Goal: Information Seeking & Learning: Check status

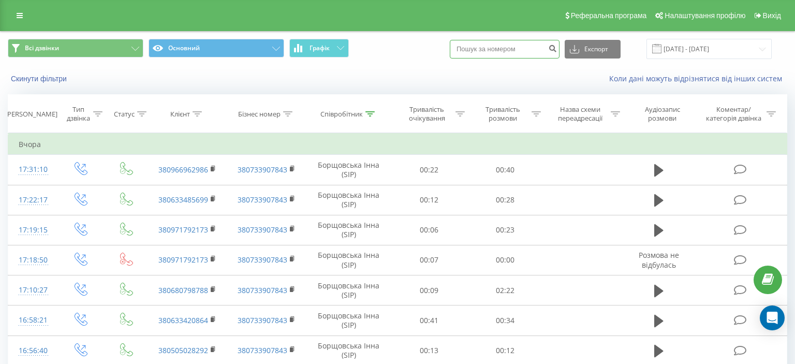
click at [471, 50] on input at bounding box center [505, 49] width 110 height 19
drag, startPoint x: 0, startPoint y: 0, endPoint x: 545, endPoint y: 47, distance: 546.6
click at [545, 47] on input at bounding box center [505, 49] width 110 height 19
paste input "[PHONE_NUMBER]"
click at [485, 49] on input "[PHONE_NUMBER]" at bounding box center [505, 49] width 110 height 19
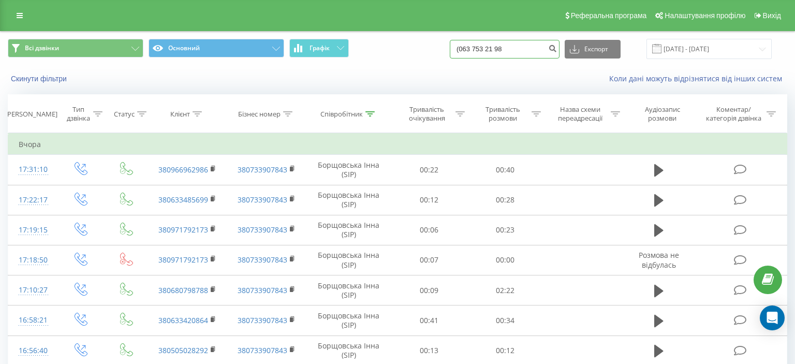
click at [472, 48] on input "(063 753 21 98" at bounding box center [505, 49] width 110 height 19
type input "063 753 21 98"
click at [557, 49] on icon "submit" at bounding box center [552, 47] width 9 height 6
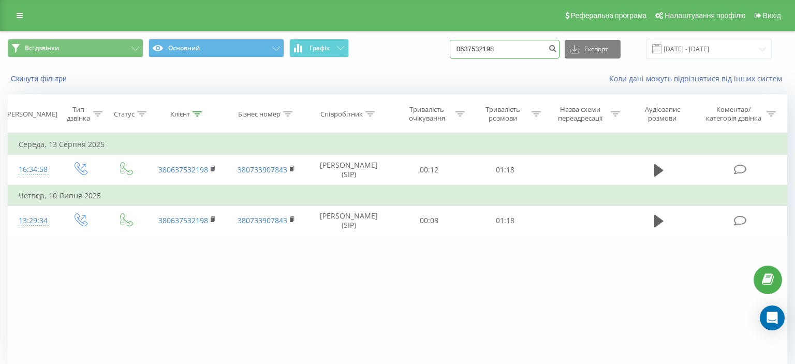
drag, startPoint x: 467, startPoint y: 48, endPoint x: 518, endPoint y: 45, distance: 50.9
click at [518, 45] on input "0637532198" at bounding box center [505, 49] width 110 height 19
paste input "(050) 909 66 66"
click at [485, 51] on input "(050) 909 66 66" at bounding box center [505, 49] width 110 height 19
click at [471, 50] on input "(050 909 66 66" at bounding box center [505, 49] width 110 height 19
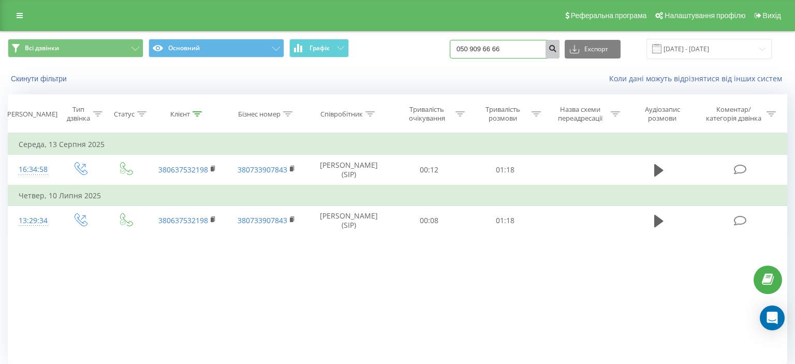
type input "050 909 66 66"
click at [555, 47] on icon "submit" at bounding box center [552, 47] width 9 height 6
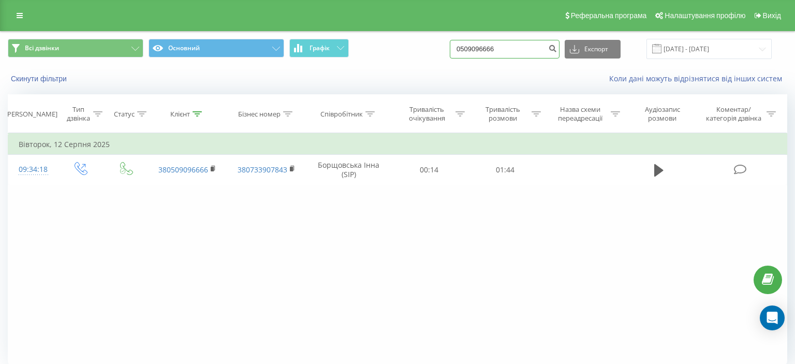
click at [468, 50] on input "0509096666" at bounding box center [505, 49] width 110 height 19
drag, startPoint x: 468, startPoint y: 50, endPoint x: 512, endPoint y: 46, distance: 44.2
click at [512, 46] on input "0509096666" at bounding box center [505, 49] width 110 height 19
paste input "(096) 167 08 13"
click at [486, 49] on input "(096) 167 08 13" at bounding box center [505, 49] width 110 height 19
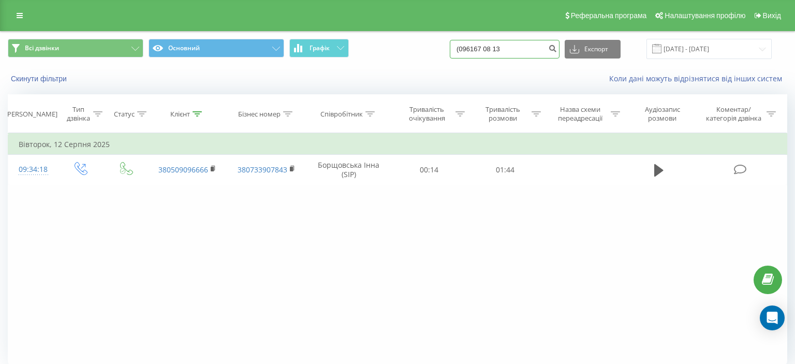
click at [471, 49] on input "(096167 08 13" at bounding box center [505, 49] width 110 height 19
type input "096167 08 13"
click at [557, 49] on icon "submit" at bounding box center [552, 47] width 9 height 6
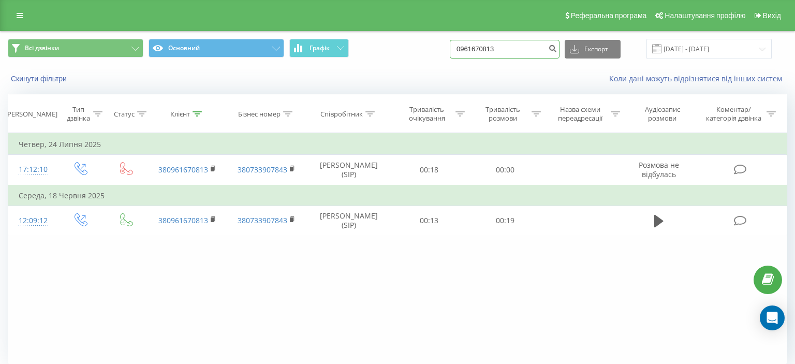
click at [469, 53] on input "0961670813" at bounding box center [505, 49] width 110 height 19
drag, startPoint x: 469, startPoint y: 53, endPoint x: 531, endPoint y: 51, distance: 62.1
click at [531, 51] on input "0961670813" at bounding box center [505, 49] width 110 height 19
paste input "(050) 414 70 75"
click at [485, 49] on input "(050) 414 70 75" at bounding box center [505, 49] width 110 height 19
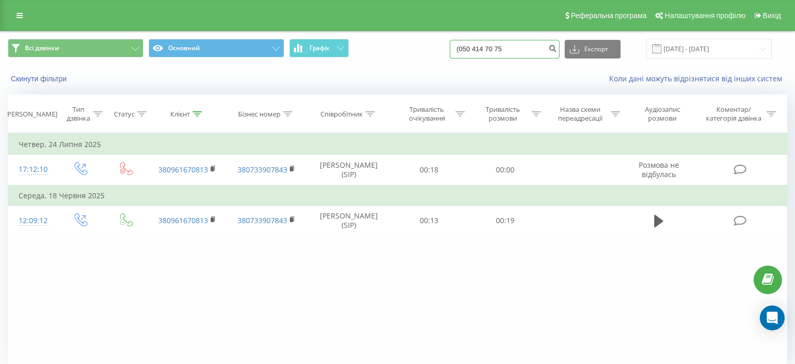
click at [473, 51] on input "(050 414 70 75" at bounding box center [505, 49] width 110 height 19
type input "050 414 70 75"
click at [557, 49] on icon "submit" at bounding box center [552, 47] width 9 height 6
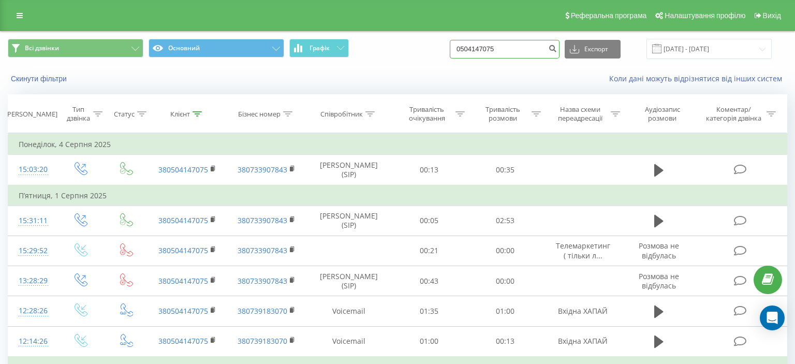
drag, startPoint x: 466, startPoint y: 48, endPoint x: 523, endPoint y: 48, distance: 56.4
click at [523, 48] on input "0504147075" at bounding box center [505, 49] width 110 height 19
paste input "(063) 648 39 30"
click at [484, 51] on input "(063) 648 39 30" at bounding box center [505, 49] width 110 height 19
click at [472, 50] on input "(063 648 39 30" at bounding box center [505, 49] width 110 height 19
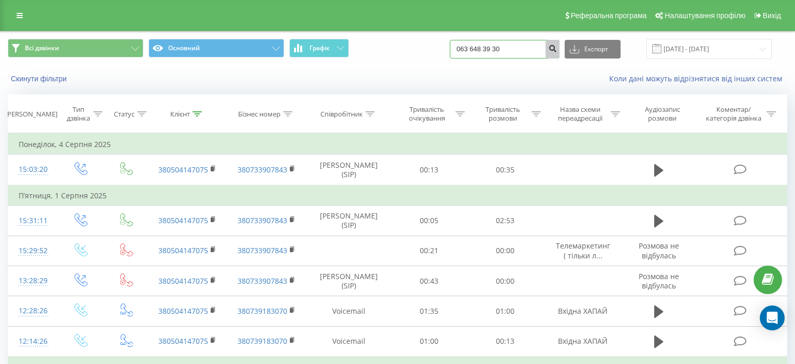
type input "063 648 39 30"
click at [554, 47] on icon "submit" at bounding box center [552, 47] width 9 height 6
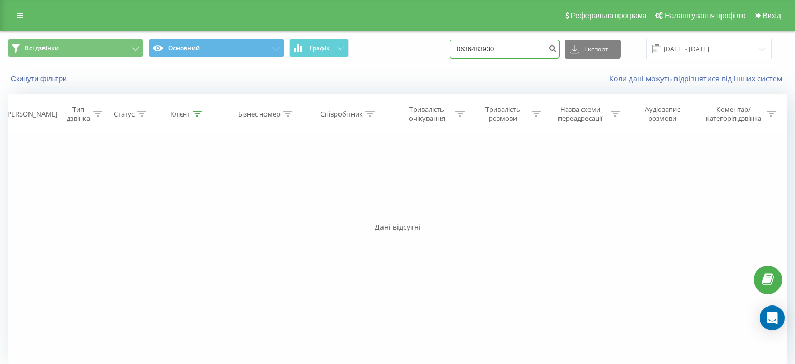
drag, startPoint x: 469, startPoint y: 47, endPoint x: 517, endPoint y: 49, distance: 47.7
click at [517, 49] on input "0636483930" at bounding box center [505, 49] width 110 height 19
paste input "(093) 733 77 05"
click at [486, 51] on input "(093) 733 77 05" at bounding box center [505, 49] width 110 height 19
click at [470, 49] on input "(093733 77 05" at bounding box center [505, 49] width 110 height 19
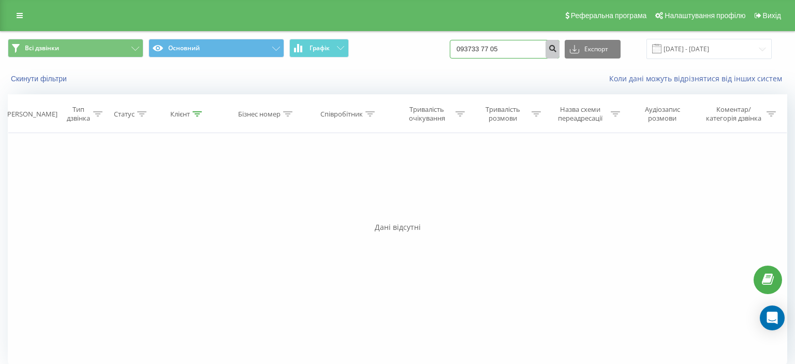
type input "093733 77 05"
click at [557, 49] on icon "submit" at bounding box center [552, 47] width 9 height 6
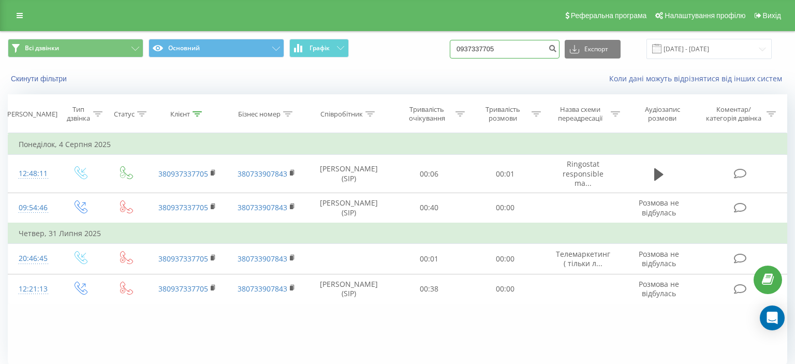
drag, startPoint x: 469, startPoint y: 47, endPoint x: 515, endPoint y: 49, distance: 46.1
click at [515, 49] on input "0937337705" at bounding box center [505, 49] width 110 height 19
paste input "(099) 448 46 53"
click at [486, 50] on input "(099) 448 46 53" at bounding box center [505, 49] width 110 height 19
click at [473, 49] on input "(099 448 46 53" at bounding box center [505, 49] width 110 height 19
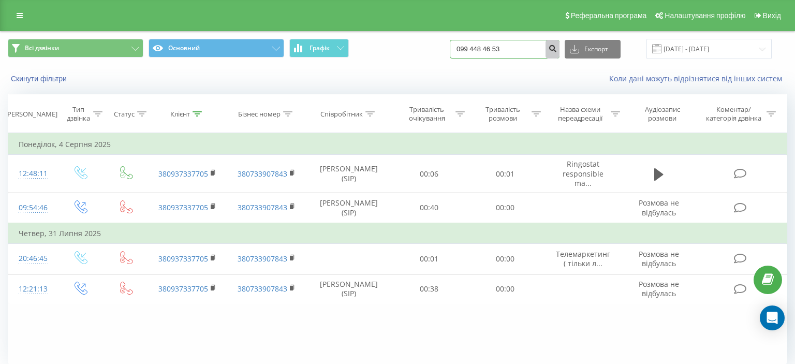
type input "099 448 46 53"
click at [557, 50] on icon "submit" at bounding box center [552, 47] width 9 height 6
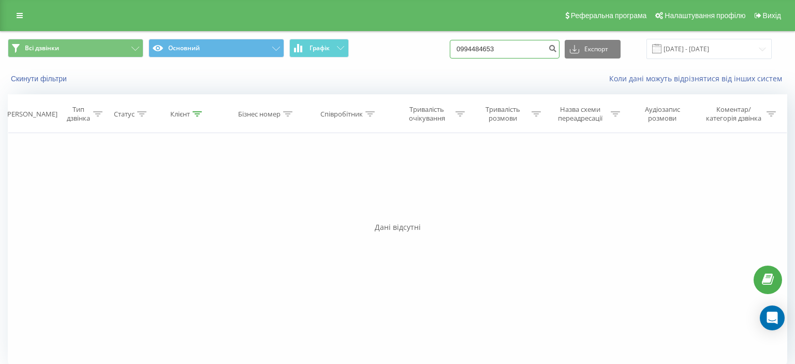
click at [467, 49] on input "0994484653" at bounding box center [505, 49] width 110 height 19
drag, startPoint x: 467, startPoint y: 49, endPoint x: 518, endPoint y: 49, distance: 50.7
click at [534, 49] on input "0994484653" at bounding box center [505, 49] width 110 height 19
paste input "(099) 526 91 28"
click at [486, 51] on input "(099) 526 91 28" at bounding box center [505, 49] width 110 height 19
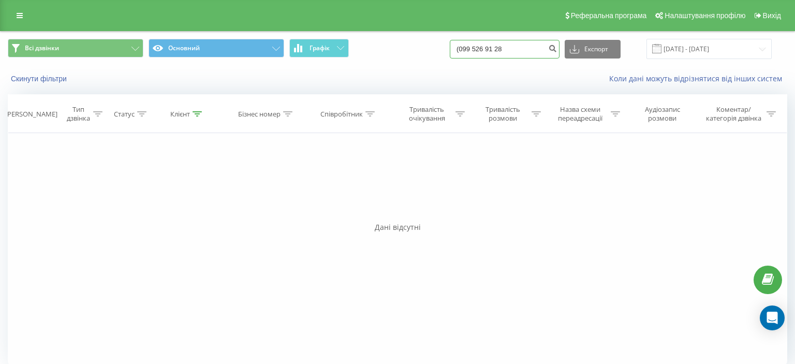
click at [473, 49] on input "(099 526 91 28" at bounding box center [505, 49] width 110 height 19
type input "099 526 91 28"
click at [555, 49] on icon "submit" at bounding box center [552, 47] width 9 height 6
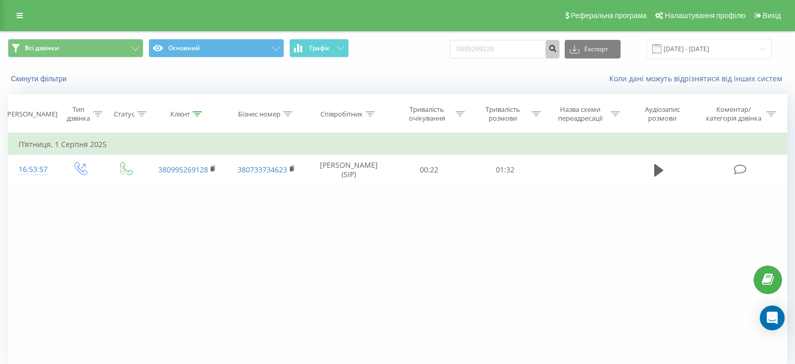
click at [557, 49] on icon "submit" at bounding box center [552, 47] width 9 height 6
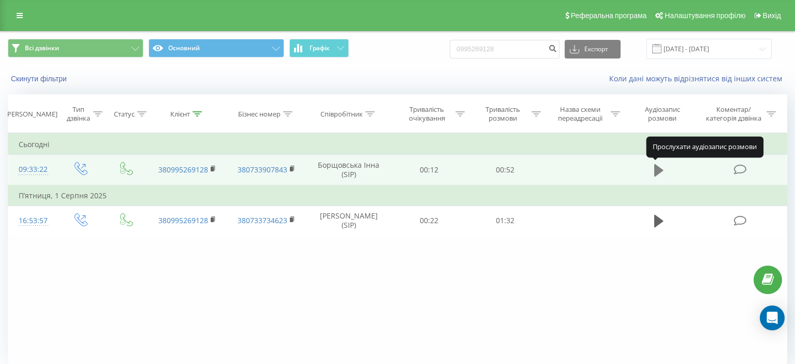
click at [655, 169] on icon at bounding box center [658, 170] width 9 height 12
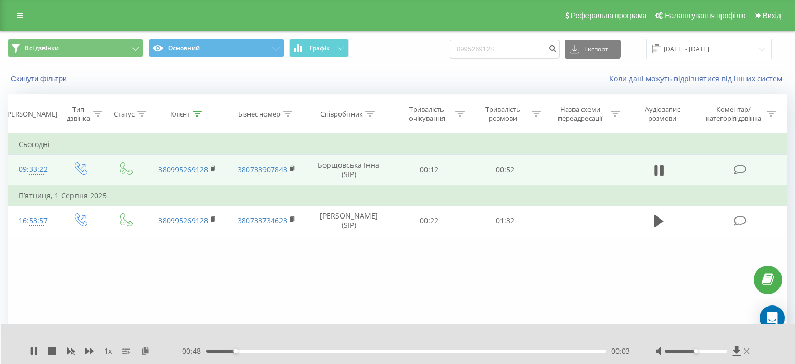
click at [745, 350] on icon at bounding box center [747, 351] width 6 height 8
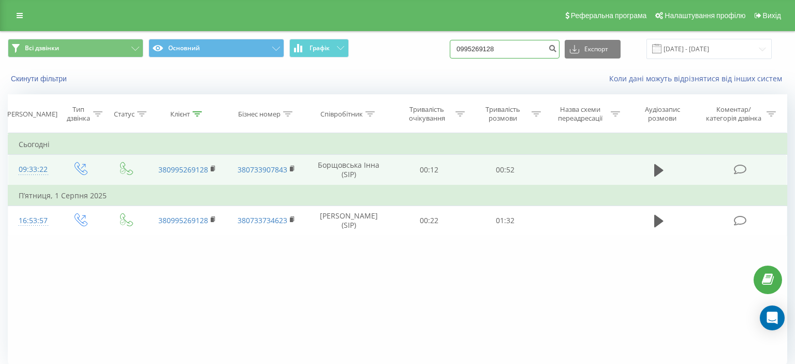
drag, startPoint x: 467, startPoint y: 47, endPoint x: 517, endPoint y: 48, distance: 49.7
click at [517, 48] on input "0995269128" at bounding box center [505, 49] width 110 height 19
paste input "(068) 682 37 81"
click at [486, 48] on input "(068) 682 37 81" at bounding box center [505, 49] width 110 height 19
click at [471, 49] on input "(068 682 37 81" at bounding box center [505, 49] width 110 height 19
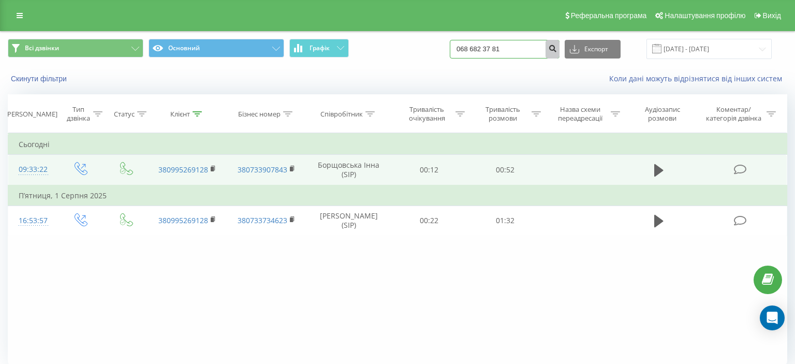
type input "068 682 37 81"
click at [557, 49] on icon "submit" at bounding box center [552, 47] width 9 height 6
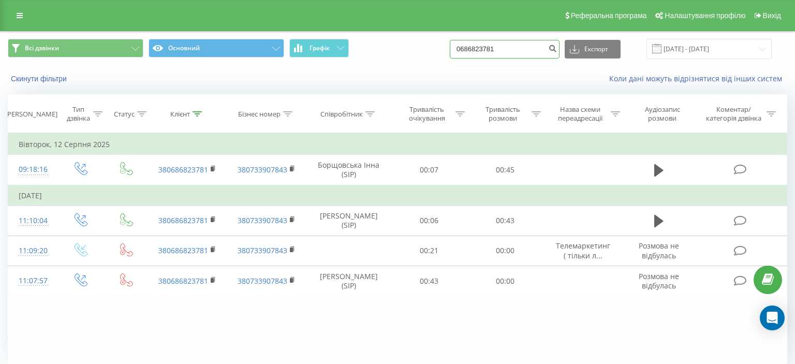
drag, startPoint x: 469, startPoint y: 50, endPoint x: 523, endPoint y: 47, distance: 55.0
click at [523, 47] on input "0686823781" at bounding box center [505, 49] width 110 height 19
paste input "(063) 027 38 39"
click at [485, 48] on input "(063) 027 38 39" at bounding box center [505, 49] width 110 height 19
click at [472, 47] on input "(063 027 38 39" at bounding box center [505, 49] width 110 height 19
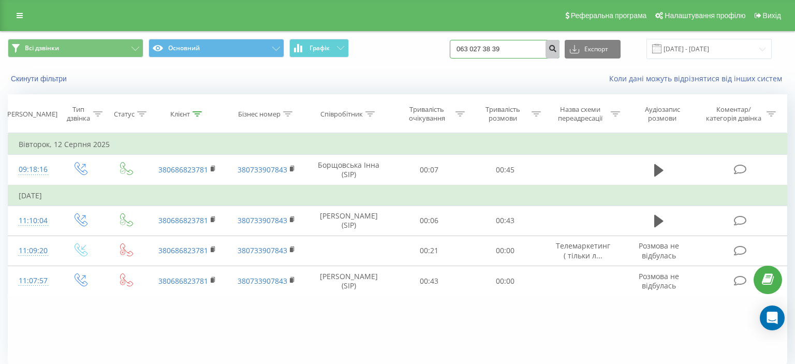
type input "063 027 38 39"
click at [557, 49] on icon "submit" at bounding box center [552, 47] width 9 height 6
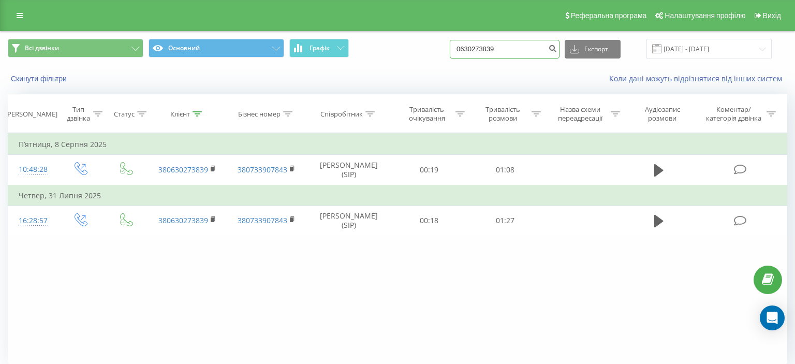
click at [467, 50] on input "0630273839" at bounding box center [505, 49] width 110 height 19
drag, startPoint x: 467, startPoint y: 50, endPoint x: 529, endPoint y: 48, distance: 61.1
click at [528, 48] on input "0630273839" at bounding box center [505, 49] width 110 height 19
paste input "[PHONE_NUMBER]"
click at [484, 53] on input "[PHONE_NUMBER]" at bounding box center [505, 49] width 110 height 19
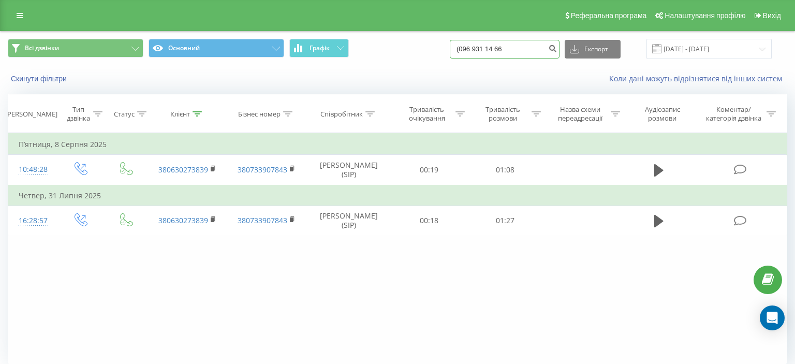
click at [471, 49] on input "(096 931 14 66" at bounding box center [505, 49] width 110 height 19
type input "096 931 14 66"
click at [554, 49] on icon "submit" at bounding box center [552, 47] width 9 height 6
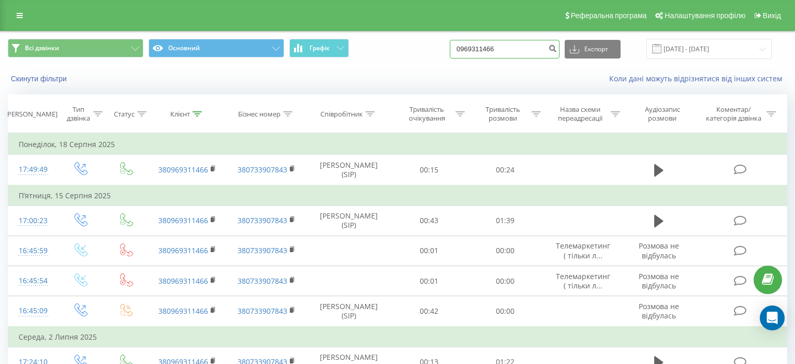
drag, startPoint x: 469, startPoint y: 49, endPoint x: 520, endPoint y: 45, distance: 50.9
click at [522, 46] on input "0969311466" at bounding box center [505, 49] width 110 height 19
paste input "(063) 787 58 37"
click at [486, 49] on input "(063) 787 58 37" at bounding box center [505, 49] width 110 height 19
click at [473, 50] on input "(063787 58 37" at bounding box center [505, 49] width 110 height 19
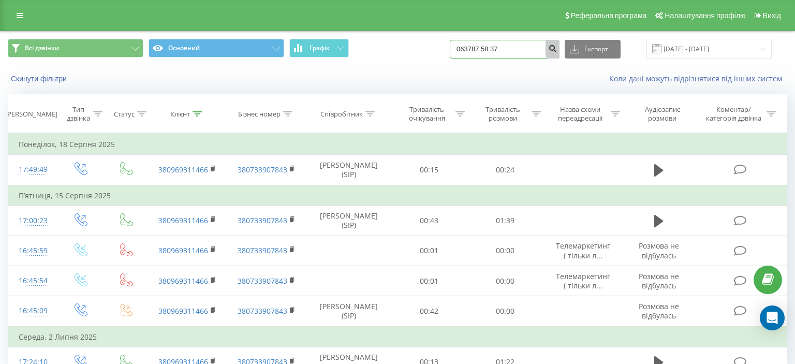
type input "063787 58 37"
click at [557, 48] on icon "submit" at bounding box center [552, 47] width 9 height 6
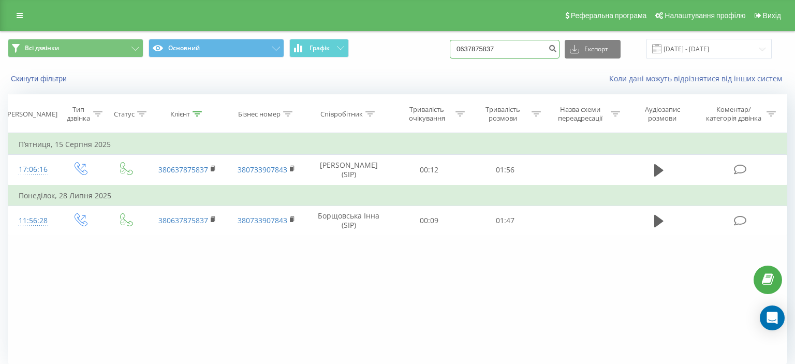
click at [467, 51] on input "0637875837" at bounding box center [505, 49] width 110 height 19
drag, startPoint x: 467, startPoint y: 51, endPoint x: 513, endPoint y: 48, distance: 45.6
click at [513, 48] on input "0637875837" at bounding box center [505, 49] width 110 height 19
paste input "[PHONE_NUMBER]"
click at [485, 49] on input "[PHONE_NUMBER]" at bounding box center [505, 49] width 110 height 19
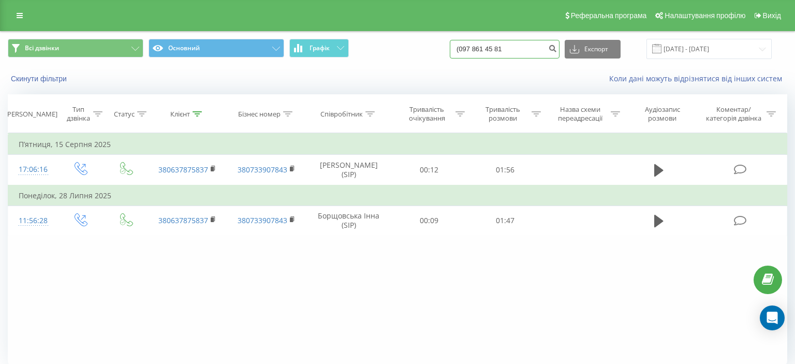
click at [471, 49] on input "(097 861 45 81" at bounding box center [505, 49] width 110 height 19
type input "097 861 45 81"
click at [555, 48] on icon "submit" at bounding box center [552, 47] width 9 height 6
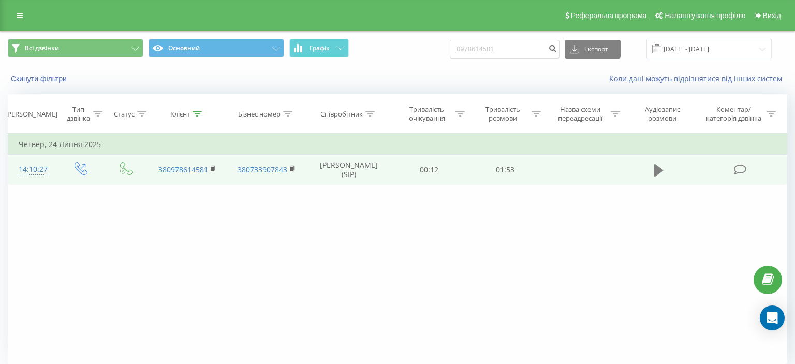
click at [655, 171] on icon at bounding box center [658, 170] width 9 height 12
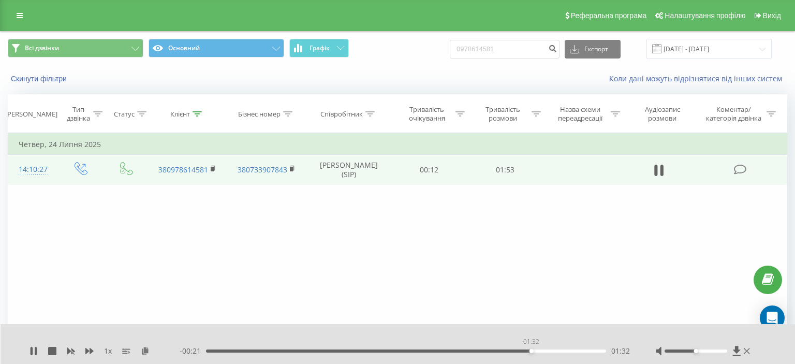
click at [531, 350] on div "01:32" at bounding box center [406, 350] width 400 height 3
click at [745, 350] on icon at bounding box center [747, 351] width 6 height 8
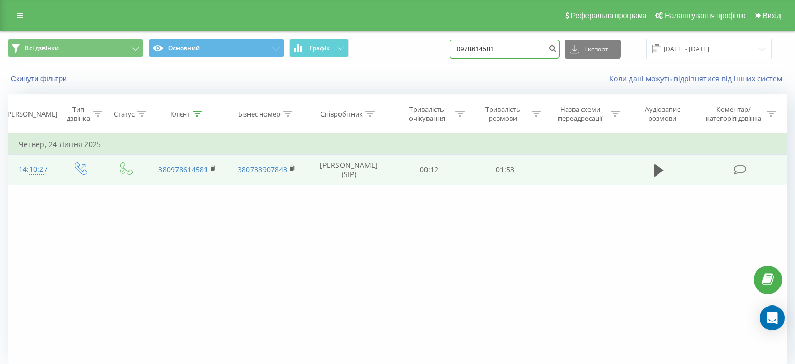
drag, startPoint x: 469, startPoint y: 51, endPoint x: 517, endPoint y: 51, distance: 47.6
click at [517, 51] on input "0978614581" at bounding box center [505, 49] width 110 height 19
paste input "380678550282"
type input "380678550282"
click at [557, 47] on icon "submit" at bounding box center [552, 47] width 9 height 6
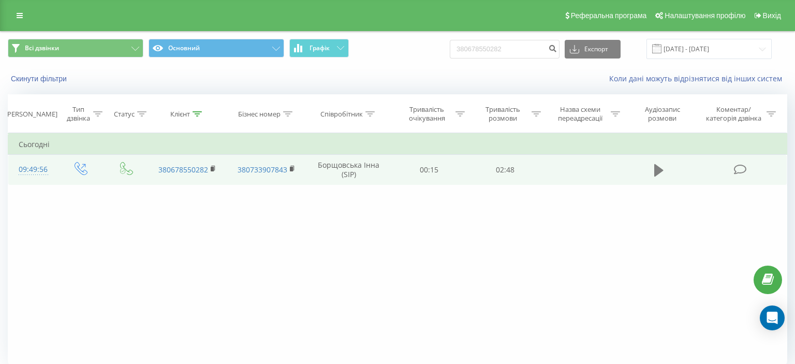
click at [654, 167] on icon at bounding box center [658, 170] width 9 height 12
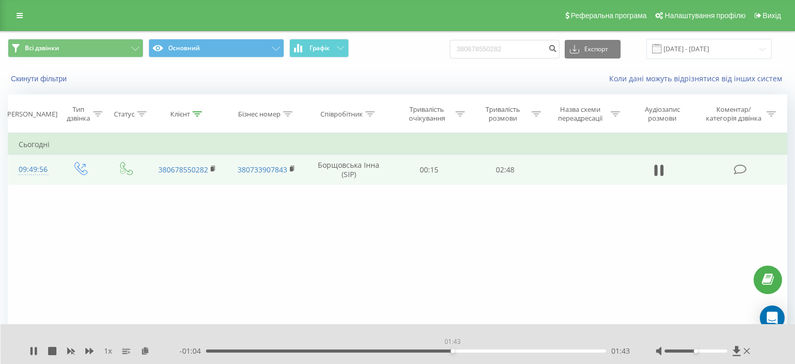
click at [452, 350] on div "01:43" at bounding box center [406, 350] width 400 height 3
click at [530, 350] on div "01:55" at bounding box center [406, 350] width 400 height 3
click at [746, 351] on icon at bounding box center [747, 351] width 6 height 8
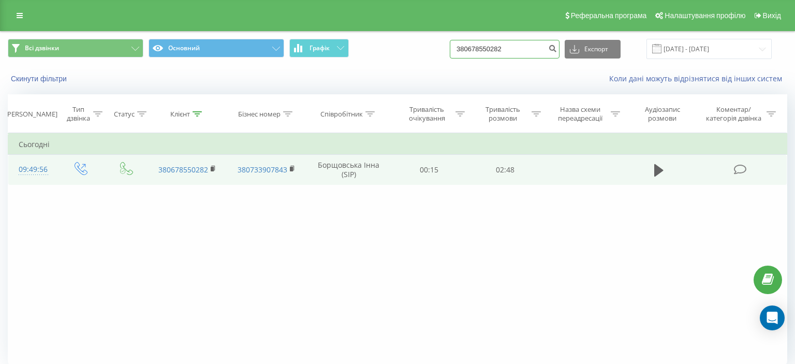
click at [467, 49] on input "380678550282" at bounding box center [505, 49] width 110 height 19
drag, startPoint x: 467, startPoint y: 49, endPoint x: 537, endPoint y: 49, distance: 70.4
click at [537, 49] on input "380678550282" at bounding box center [505, 49] width 110 height 19
paste input "(068) 723 38 20"
click at [485, 49] on input "(068) 723 38 20" at bounding box center [505, 49] width 110 height 19
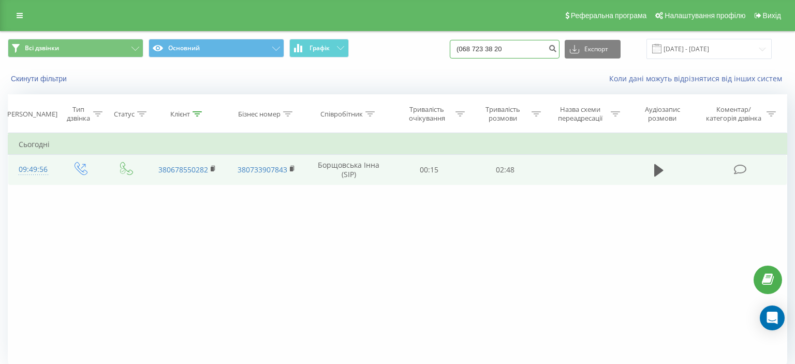
click at [471, 50] on input "(068 723 38 20" at bounding box center [505, 49] width 110 height 19
type input "068 723 38 20"
click at [557, 49] on icon "submit" at bounding box center [552, 47] width 9 height 6
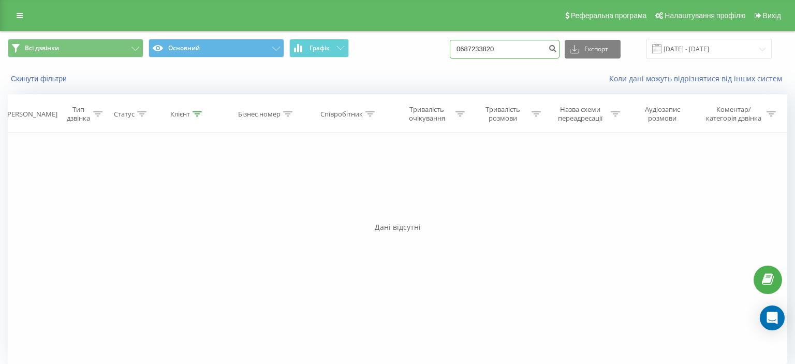
click at [466, 47] on input "0687233820" at bounding box center [505, 49] width 110 height 19
drag, startPoint x: 466, startPoint y: 47, endPoint x: 526, endPoint y: 48, distance: 60.1
click at [526, 48] on input "0687233820" at bounding box center [505, 49] width 110 height 19
paste input "(050) 444 59 33"
click at [484, 53] on input "(050) 444 59 33" at bounding box center [505, 49] width 110 height 19
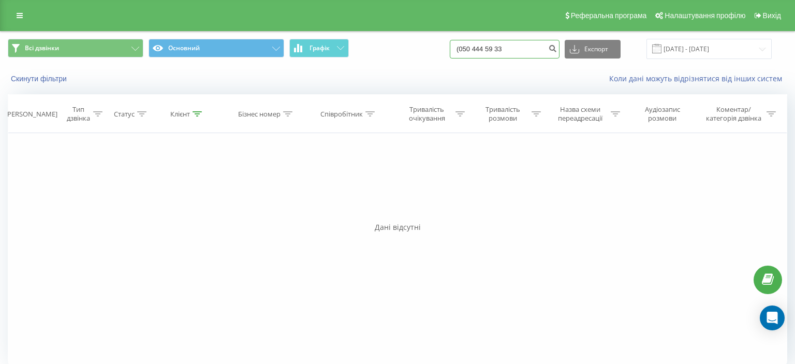
click at [472, 48] on input "(050 444 59 33" at bounding box center [505, 49] width 110 height 19
type input "050 444 59 33"
click at [557, 49] on icon "submit" at bounding box center [552, 47] width 9 height 6
click at [469, 51] on input "0504445933" at bounding box center [505, 49] width 110 height 19
drag, startPoint x: 469, startPoint y: 51, endPoint x: 525, endPoint y: 47, distance: 56.6
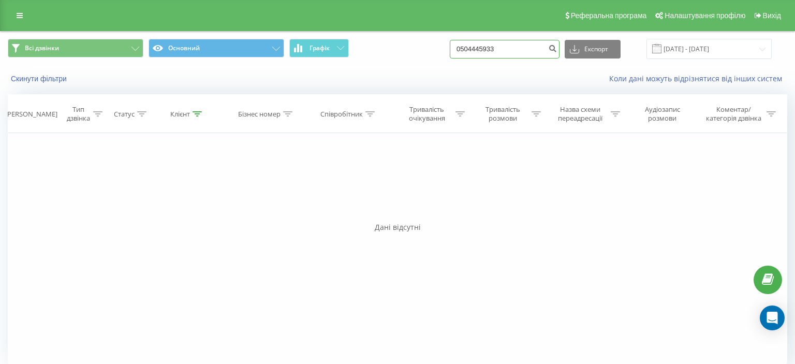
click at [525, 47] on input "0504445933" at bounding box center [505, 49] width 110 height 19
paste input "(093) 411 86 28"
click at [486, 49] on input "(093) 411 86 28" at bounding box center [505, 49] width 110 height 19
click at [470, 51] on input "(093 411 86 28" at bounding box center [505, 49] width 110 height 19
type input "093 411 86 28"
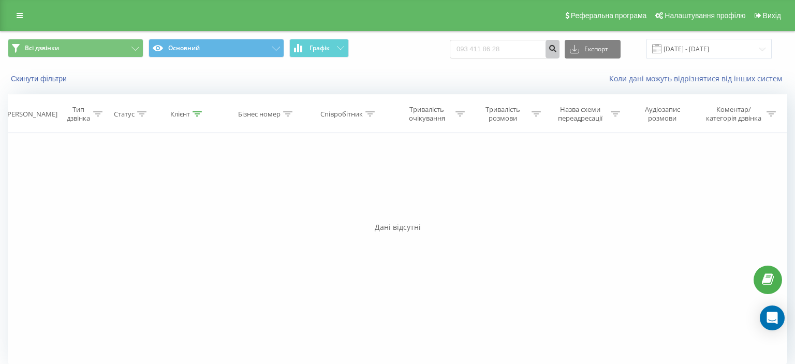
click at [557, 47] on icon "submit" at bounding box center [552, 47] width 9 height 6
click at [557, 49] on icon "submit" at bounding box center [552, 47] width 9 height 6
drag, startPoint x: 469, startPoint y: 52, endPoint x: 523, endPoint y: 49, distance: 54.5
click at [523, 49] on input "0934118628" at bounding box center [505, 49] width 110 height 19
paste input "(093) 711 97 13"
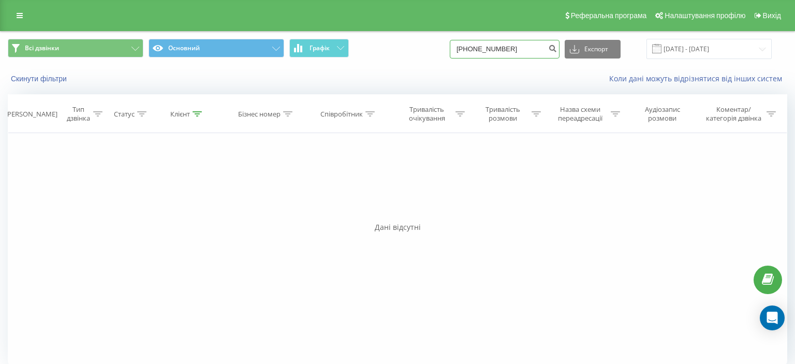
click at [485, 53] on input "(093) 711 97 13" at bounding box center [505, 49] width 110 height 19
click at [471, 52] on input "(093 711 97 13" at bounding box center [505, 49] width 110 height 19
type input "093 711 97 13"
click at [556, 49] on icon "submit" at bounding box center [552, 47] width 9 height 6
drag, startPoint x: 467, startPoint y: 49, endPoint x: 487, endPoint y: 49, distance: 19.7
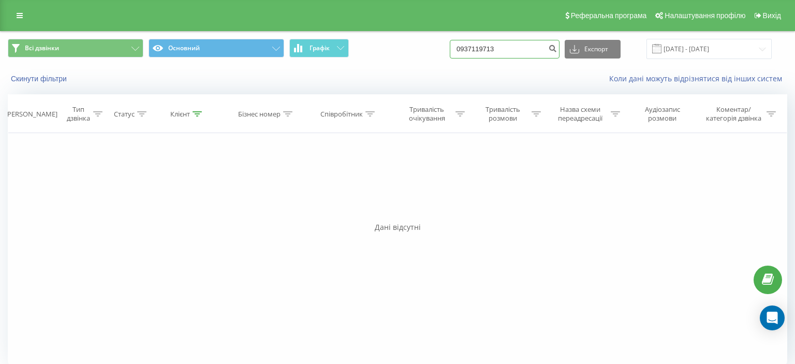
click at [521, 49] on input "0937119713" at bounding box center [505, 49] width 110 height 19
paste input "[PHONE_NUMBER]"
click at [485, 49] on input "(067) 258 02 65" at bounding box center [505, 49] width 110 height 19
click at [471, 50] on input "(067 258 02 65" at bounding box center [505, 49] width 110 height 19
type input "067 258 02 65"
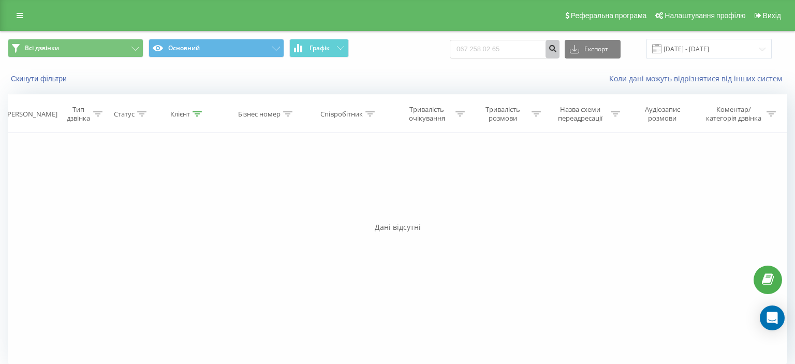
click at [557, 48] on icon "submit" at bounding box center [552, 47] width 9 height 6
drag, startPoint x: 470, startPoint y: 47, endPoint x: 519, endPoint y: 45, distance: 48.7
click at [519, 45] on input "0672580265" at bounding box center [505, 49] width 110 height 19
paste input "[PHONE_NUMBER]"
click at [485, 51] on input "(099) 077 35 76" at bounding box center [505, 49] width 110 height 19
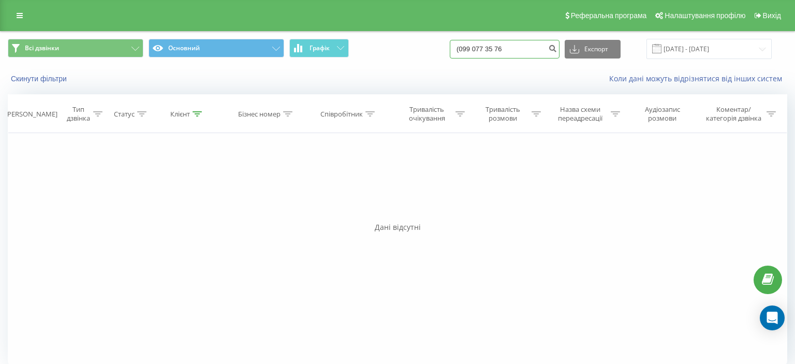
click at [472, 53] on input "(099 077 35 76" at bounding box center [505, 49] width 110 height 19
type input "099 077 35 76"
click at [557, 48] on icon "submit" at bounding box center [552, 47] width 9 height 6
click at [467, 49] on input "0990773576" at bounding box center [505, 49] width 110 height 19
drag, startPoint x: 467, startPoint y: 49, endPoint x: 543, endPoint y: 47, distance: 75.6
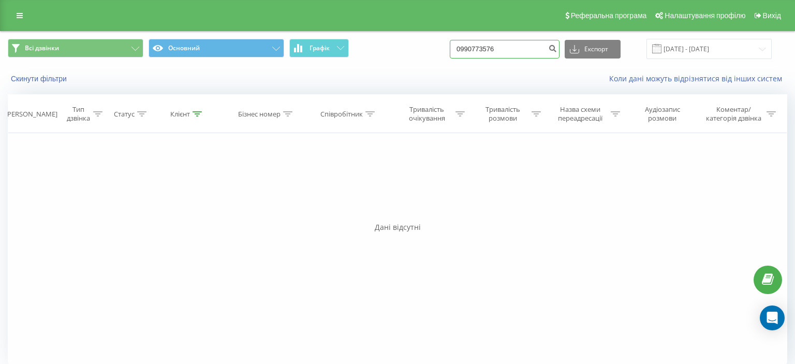
click at [544, 47] on input "0990773576" at bounding box center [505, 49] width 110 height 19
paste input "(097) 010 54 42"
click at [486, 50] on input "(097) 010 54 42" at bounding box center [505, 49] width 110 height 19
click at [471, 51] on input "(097010 54 42" at bounding box center [505, 49] width 110 height 19
type input "097010 54 42"
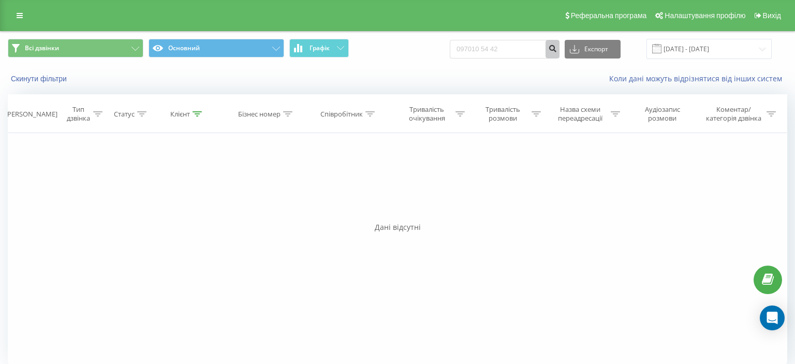
click at [557, 47] on icon "submit" at bounding box center [552, 47] width 9 height 6
